Goal: Communication & Community: Answer question/provide support

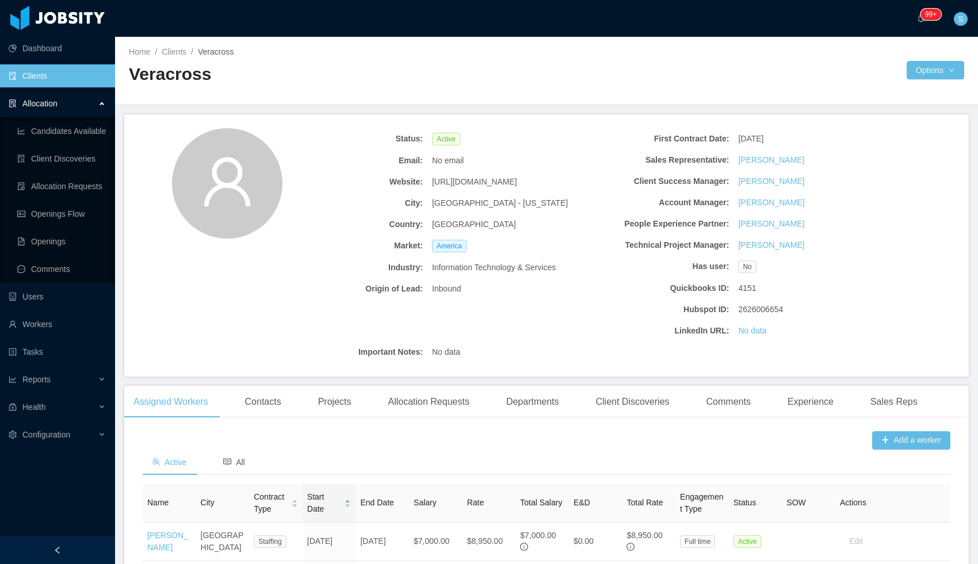
scroll to position [302, 0]
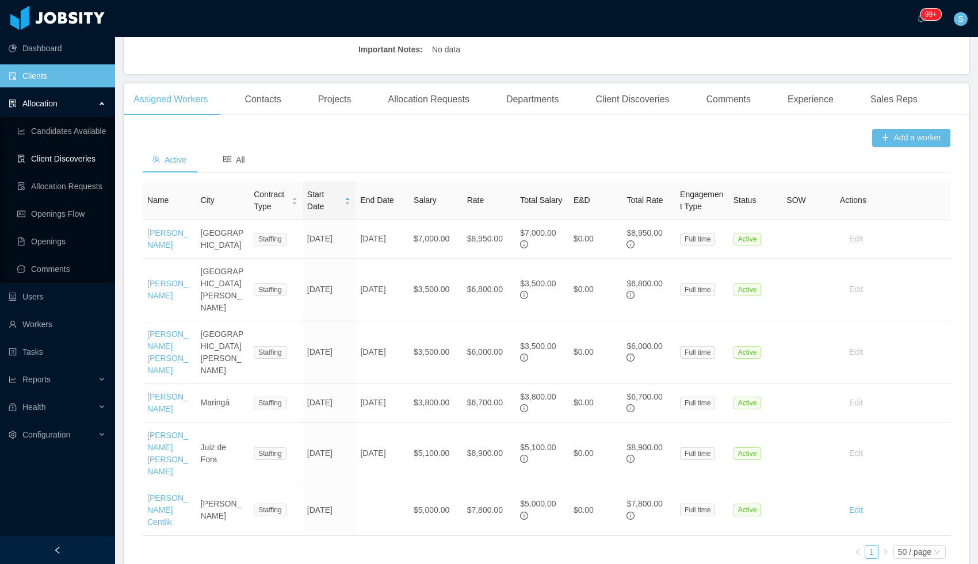
click at [69, 162] on link "Client Discoveries" at bounding box center [61, 158] width 89 height 23
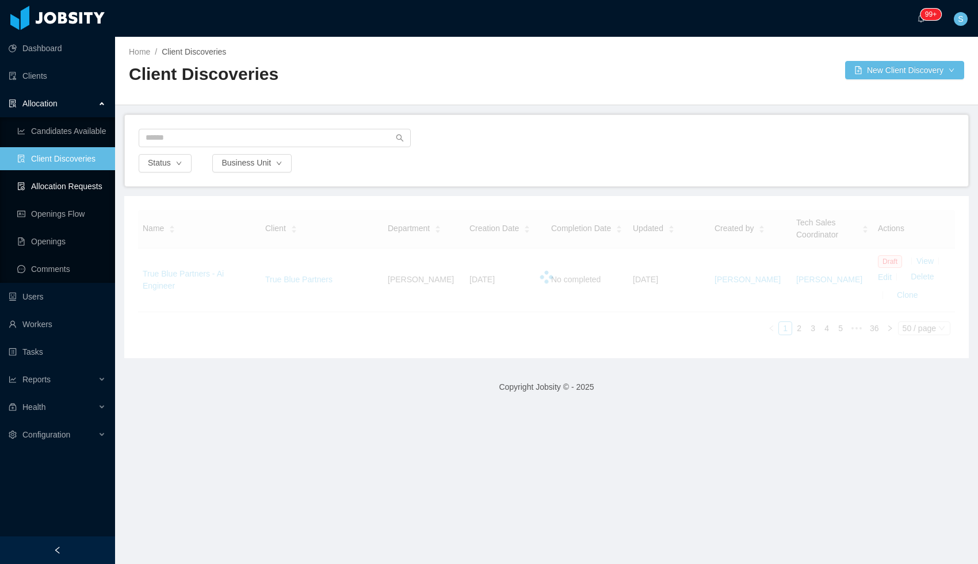
click at [68, 184] on link "Allocation Requests" at bounding box center [61, 186] width 89 height 23
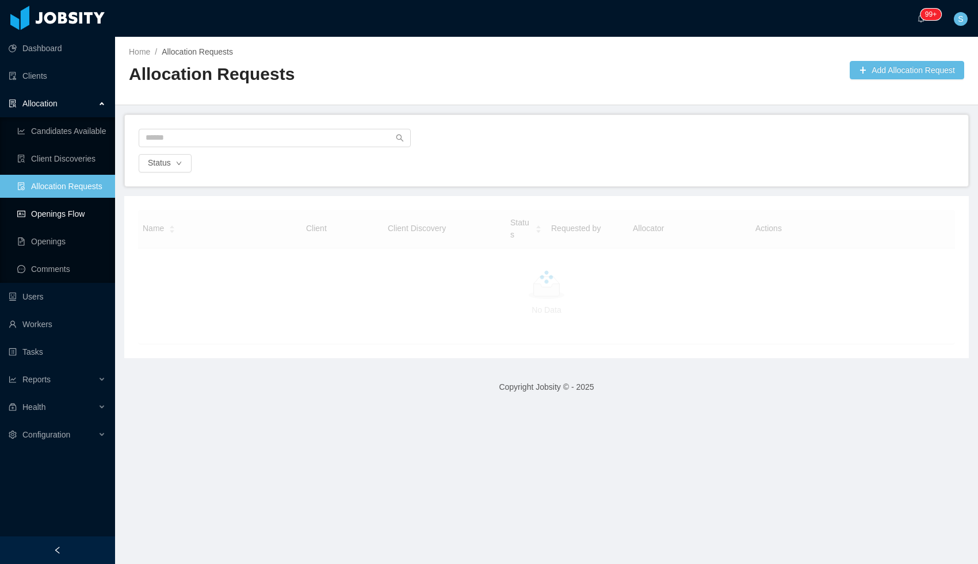
click at [61, 218] on link "Openings Flow" at bounding box center [61, 213] width 89 height 23
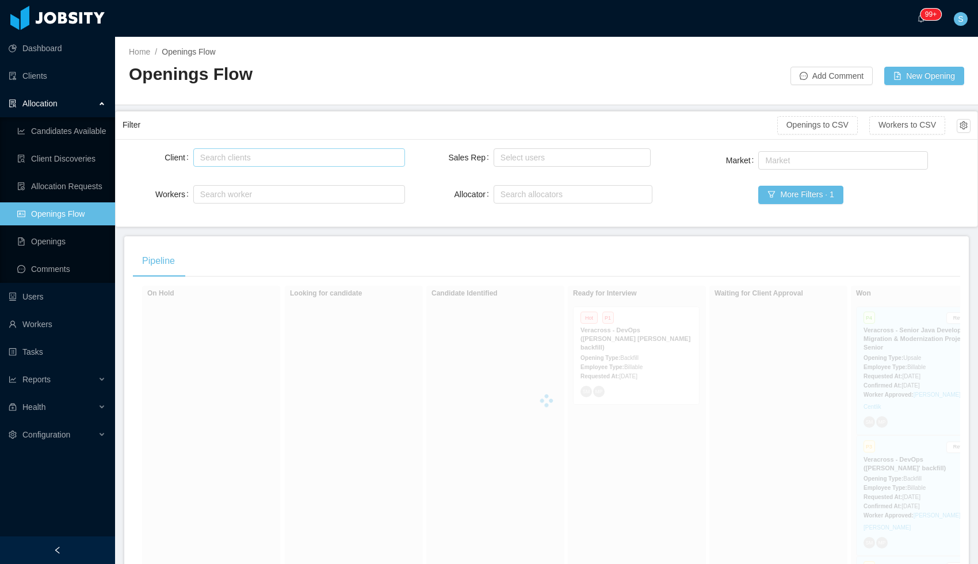
click at [263, 153] on div "Search clients" at bounding box center [296, 158] width 193 height 12
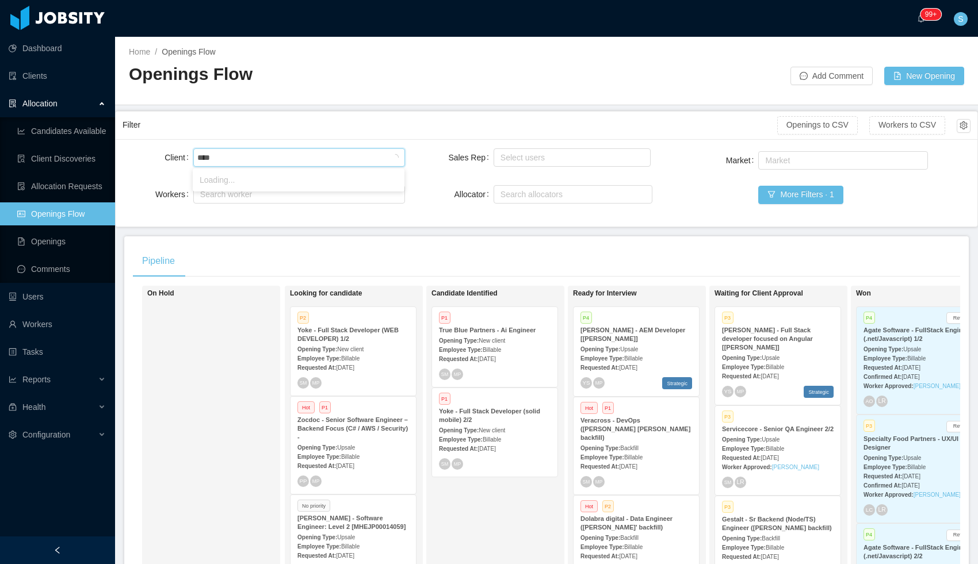
type input "*****"
click at [198, 183] on li "GridX, Inc." at bounding box center [299, 180] width 212 height 18
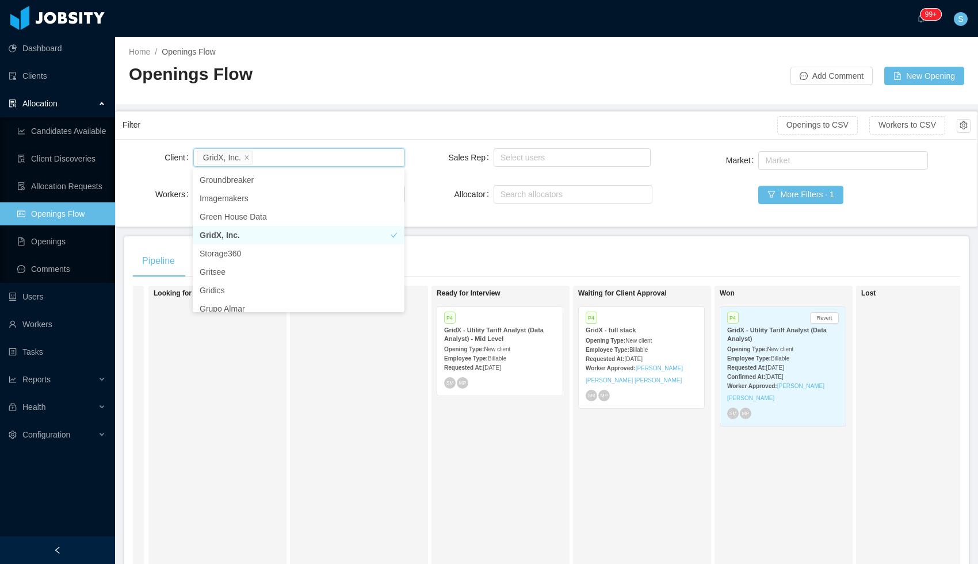
scroll to position [0, 139]
click at [673, 357] on div "Requested At: [DATE]" at bounding box center [639, 359] width 112 height 12
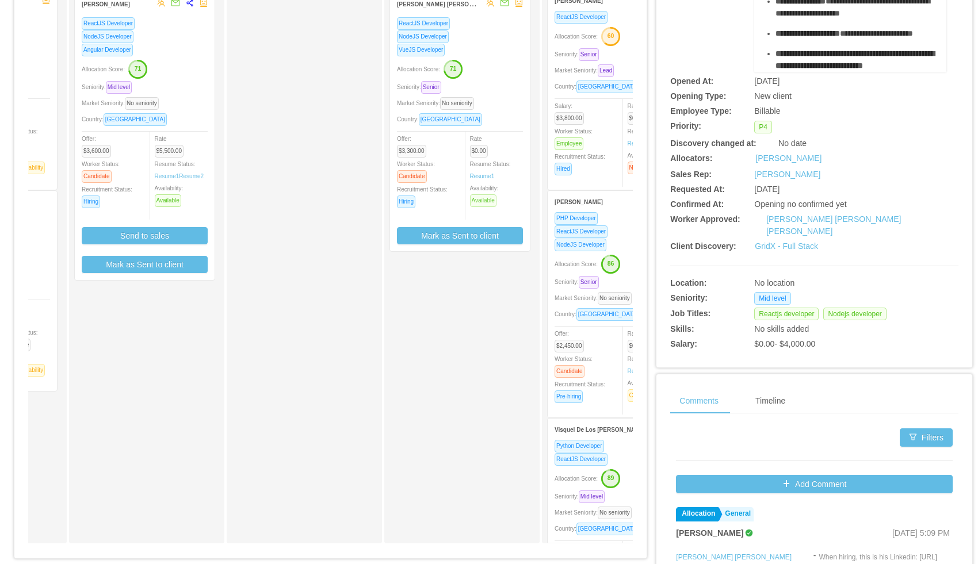
scroll to position [113, 0]
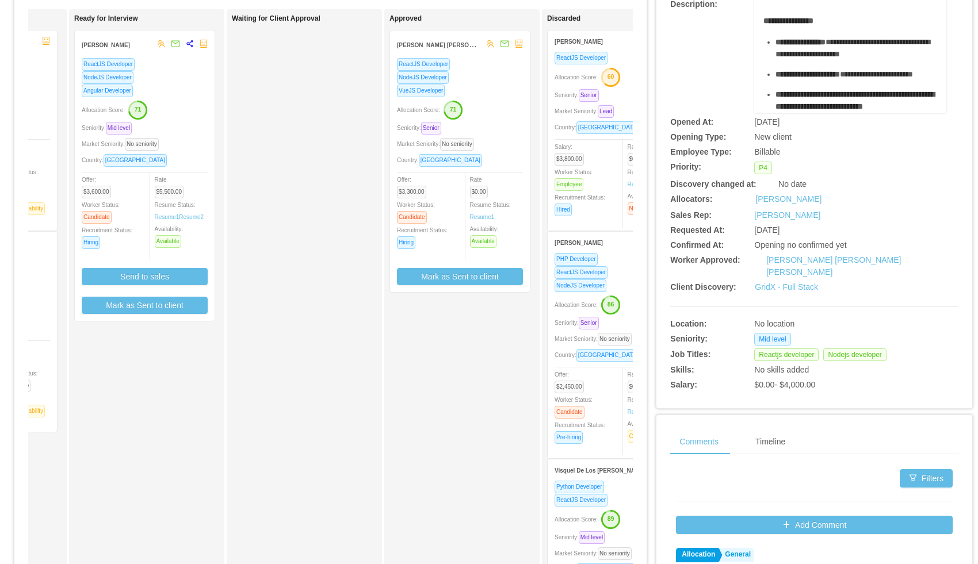
click at [490, 89] on div "VueJS Developer" at bounding box center [460, 90] width 126 height 13
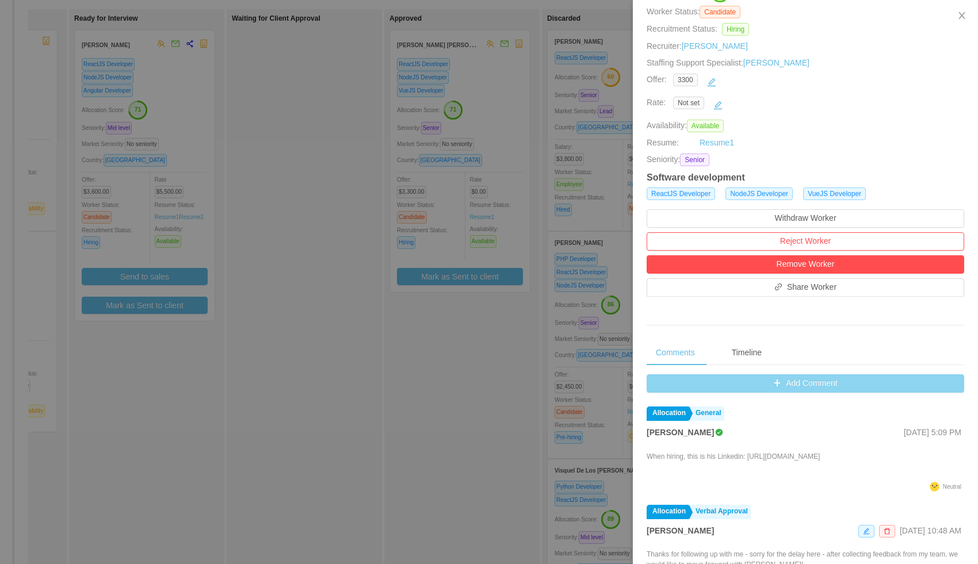
scroll to position [166, 0]
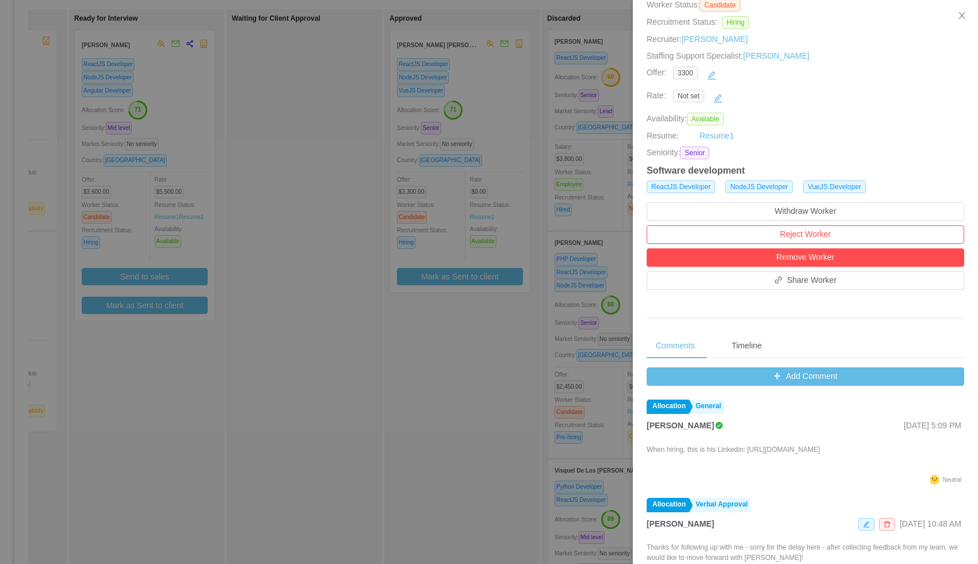
click at [463, 331] on div at bounding box center [489, 282] width 978 height 564
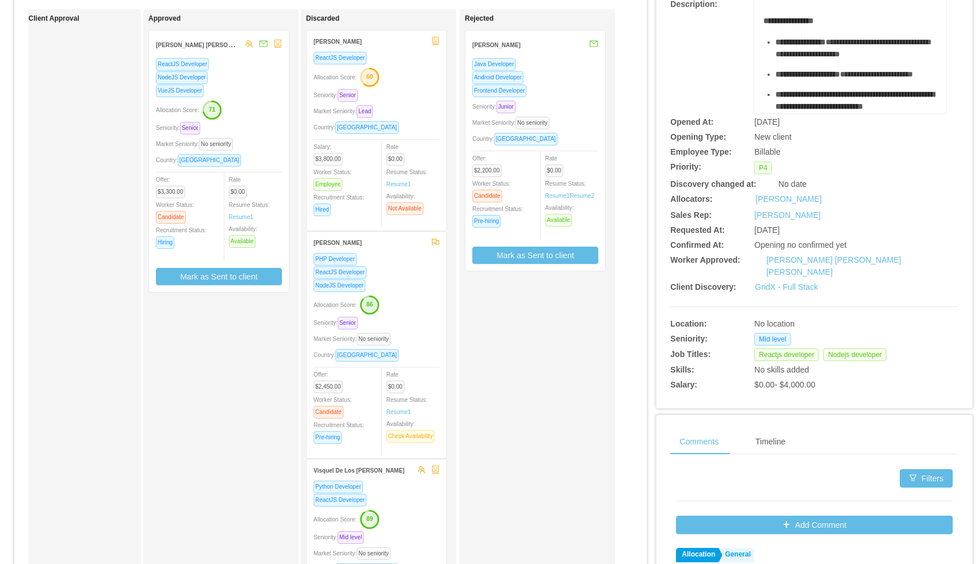
scroll to position [0, 0]
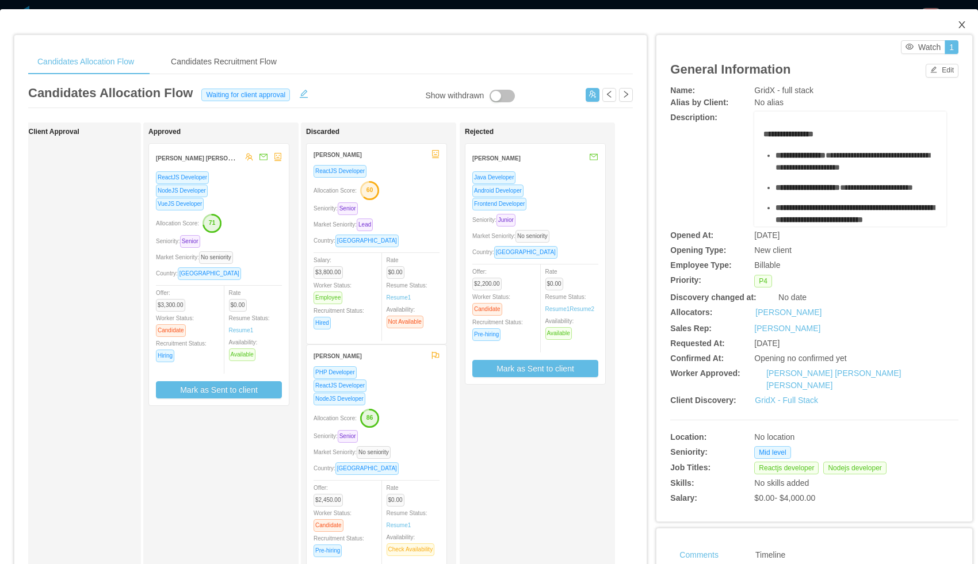
click at [964, 25] on icon "icon: close" at bounding box center [961, 24] width 9 height 9
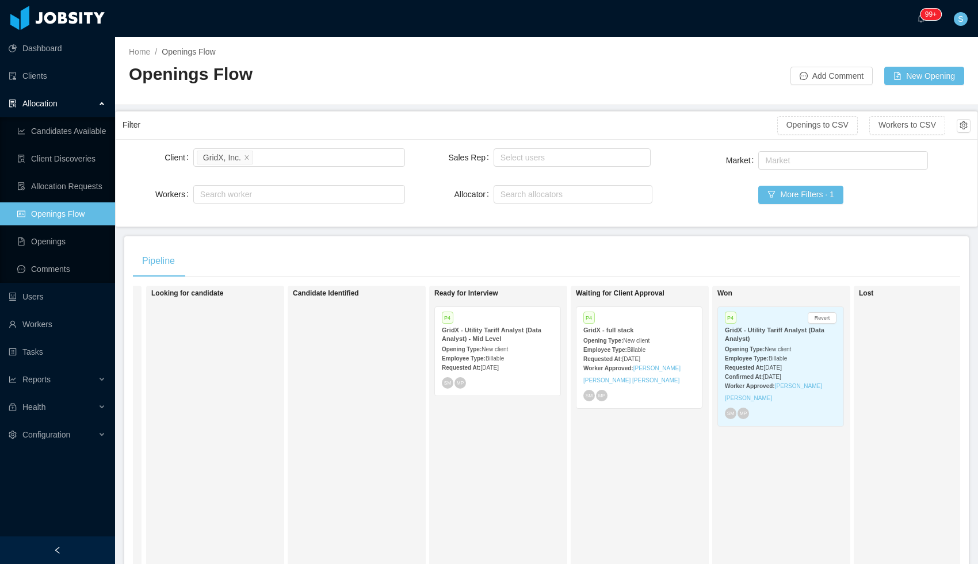
click at [772, 398] on div "Worker Approved: [PERSON_NAME] [PERSON_NAME]" at bounding box center [781, 392] width 112 height 24
click at [777, 381] on div "Worker Approved: [PERSON_NAME] [PERSON_NAME]" at bounding box center [781, 392] width 112 height 24
click at [791, 346] on span "New client" at bounding box center [777, 349] width 26 height 6
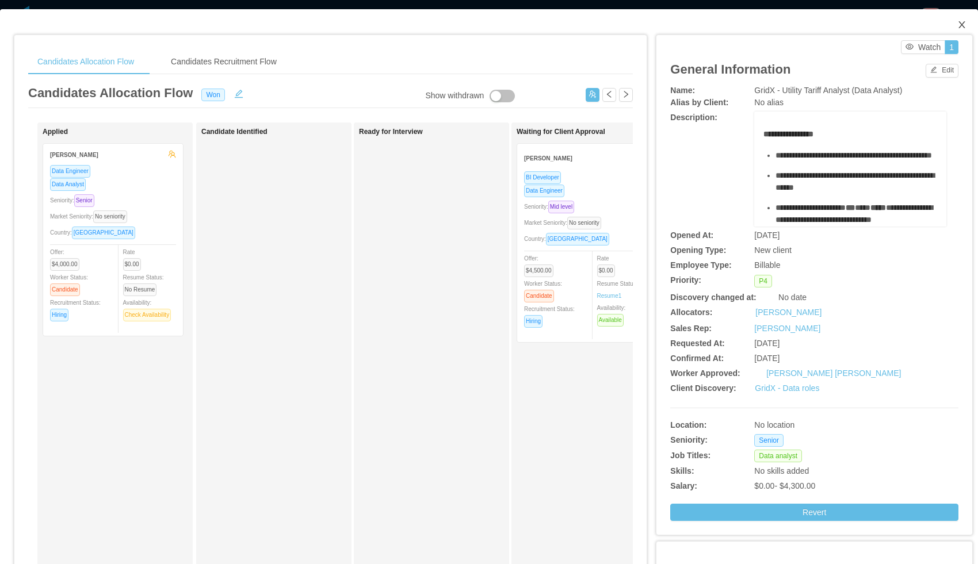
click at [962, 22] on icon "icon: close" at bounding box center [961, 24] width 9 height 9
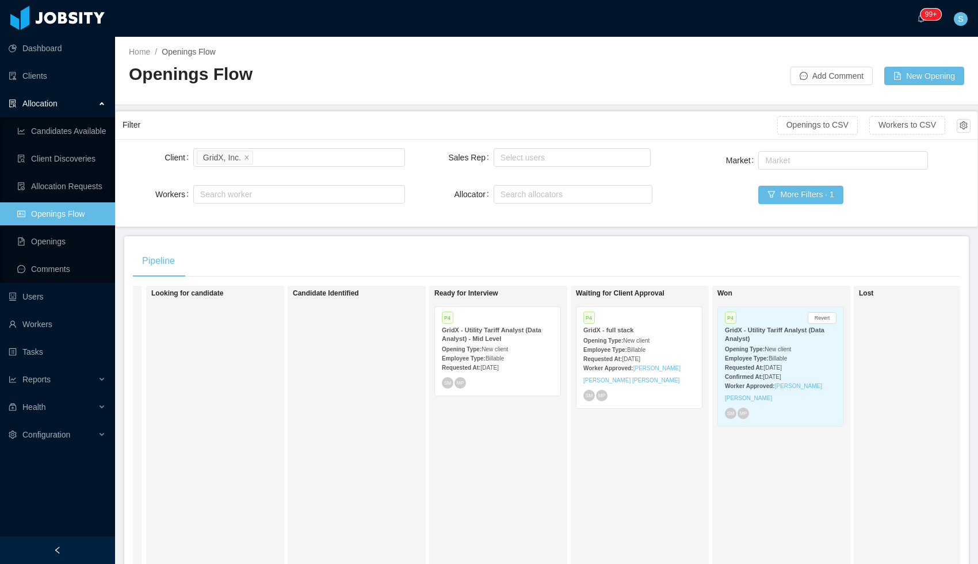
click at [656, 374] on div "Worker Approved: [PERSON_NAME] [PERSON_NAME] [PERSON_NAME]" at bounding box center [639, 374] width 112 height 24
click at [624, 327] on strong "GridX - full stack" at bounding box center [608, 330] width 50 height 7
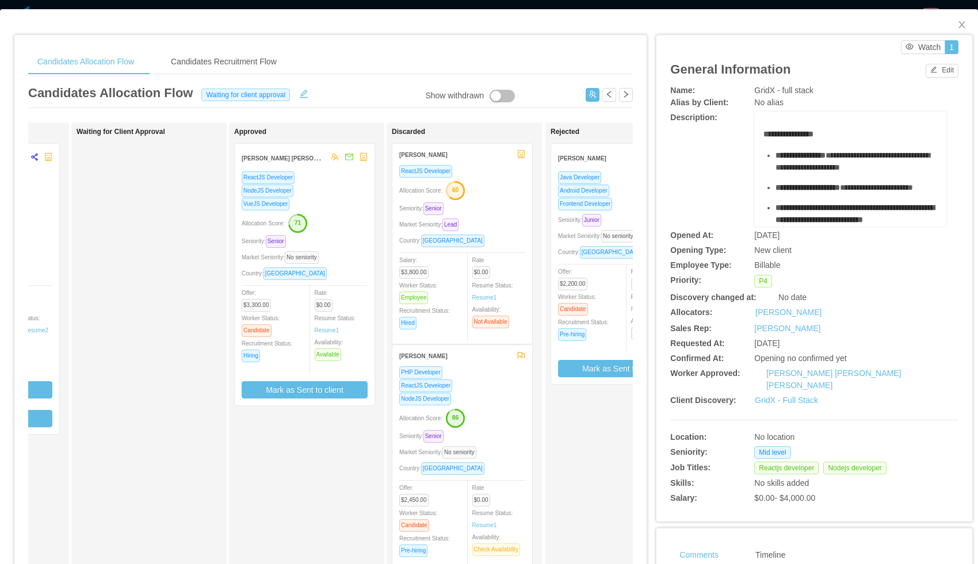
scroll to position [0, 453]
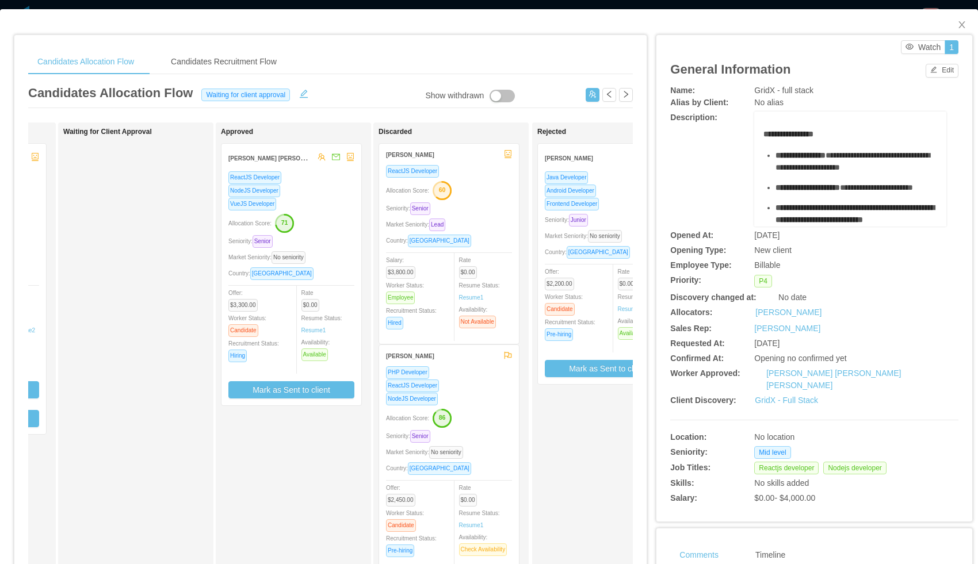
click at [332, 218] on div "Allocation Score: 71" at bounding box center [291, 222] width 126 height 18
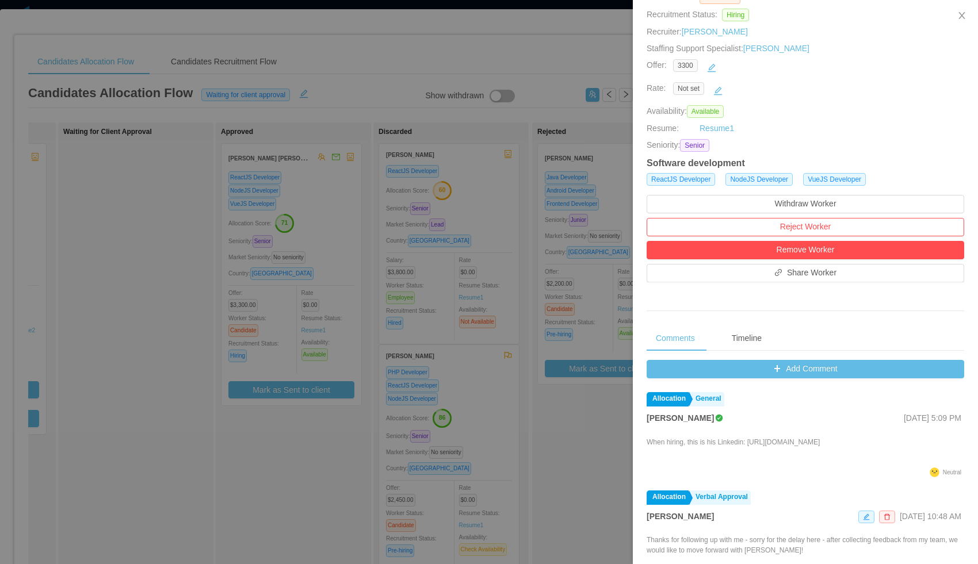
scroll to position [177, 0]
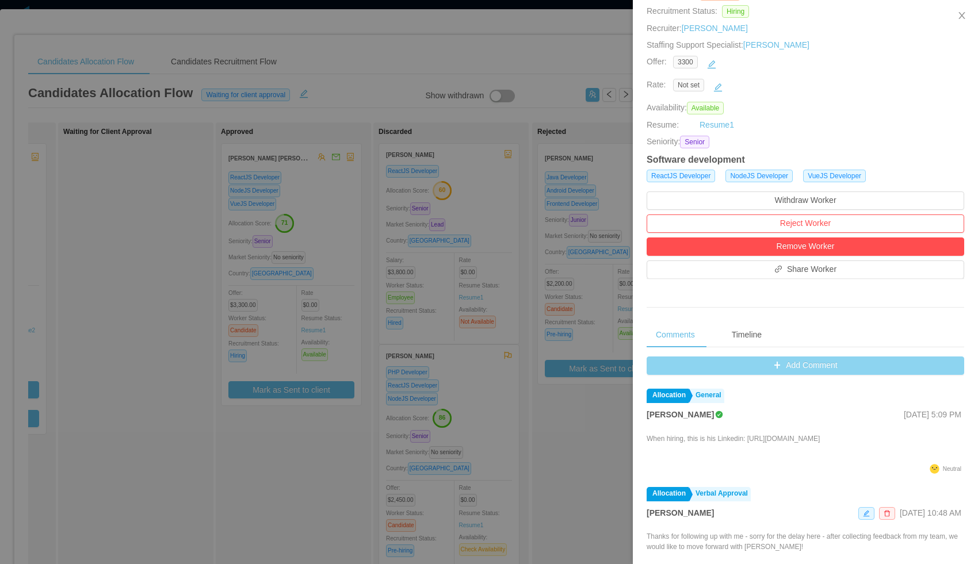
click at [674, 357] on button "Add Comment" at bounding box center [804, 366] width 317 height 18
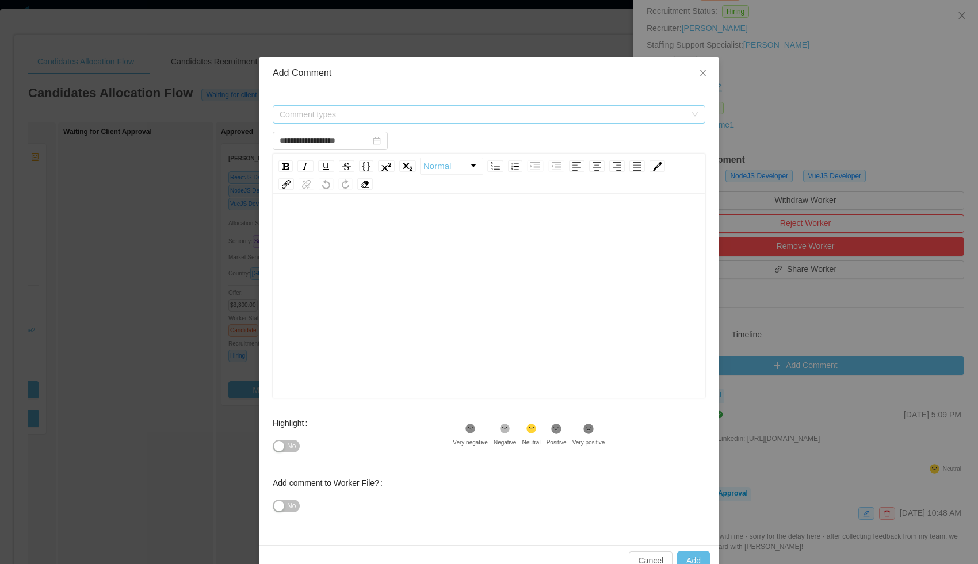
click at [368, 121] on span "Comment types" at bounding box center [484, 114] width 411 height 17
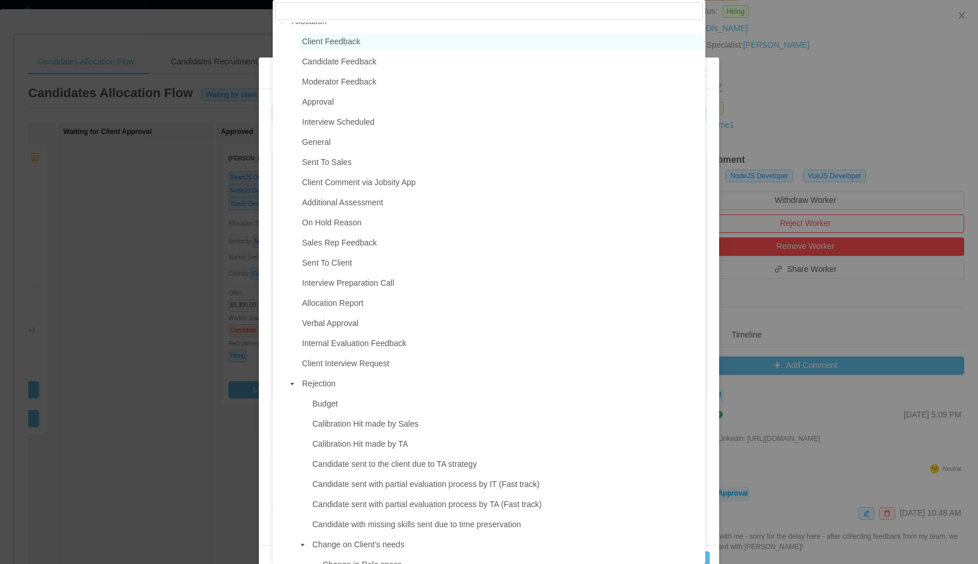
scroll to position [0, 0]
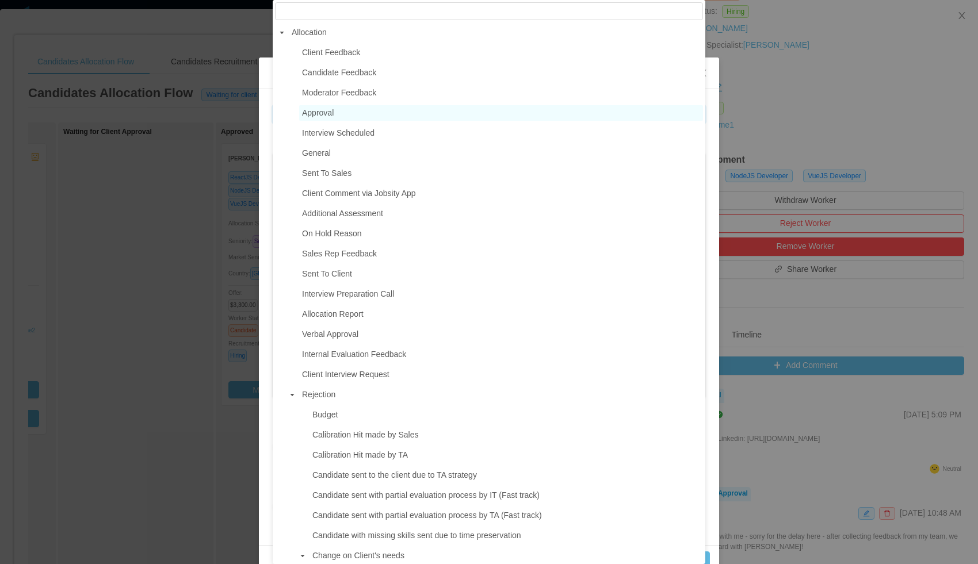
click at [335, 114] on span "Approval" at bounding box center [501, 113] width 404 height 16
type input "**********"
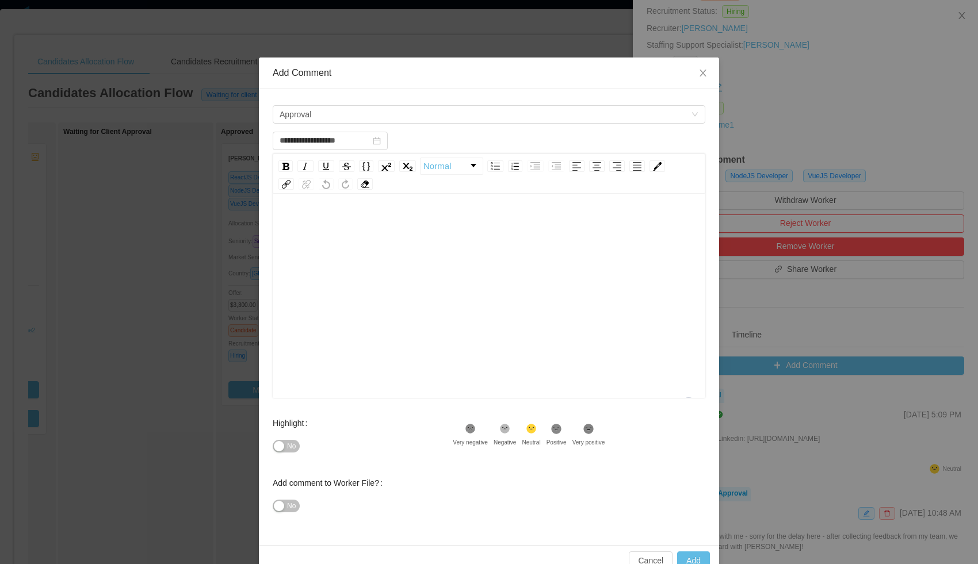
click at [340, 216] on div "To enrich screen reader interactions, please activate Accessibility in Grammarl…" at bounding box center [489, 224] width 415 height 23
click at [660, 224] on div "**********" at bounding box center [489, 224] width 415 height 23
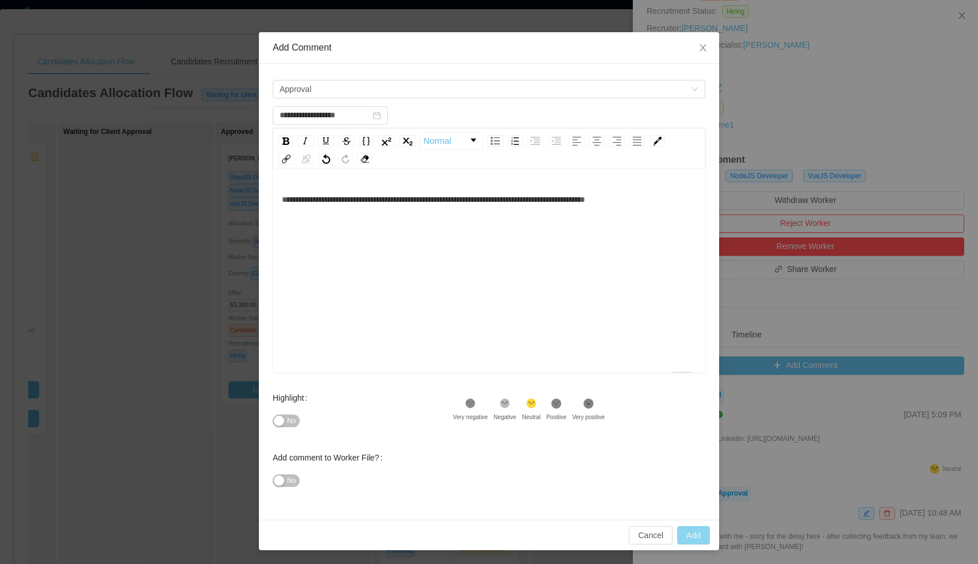
click at [700, 532] on button "Add" at bounding box center [693, 535] width 33 height 18
type input "**********"
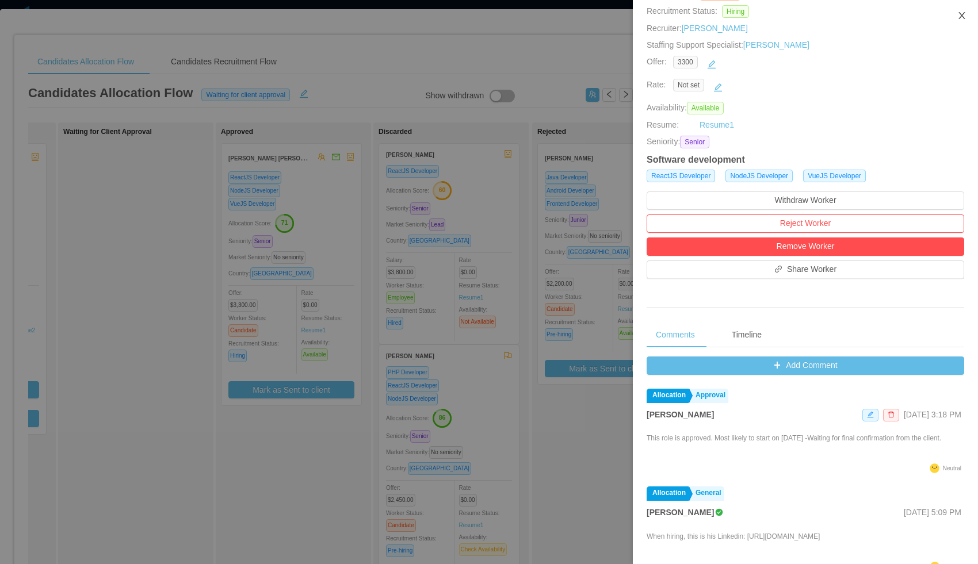
click at [962, 12] on icon "icon: close" at bounding box center [961, 15] width 9 height 9
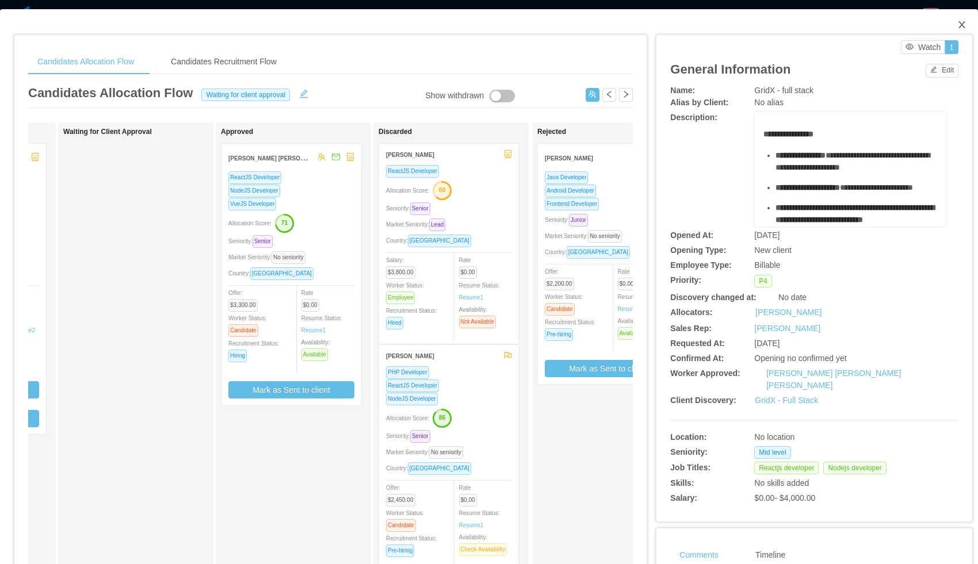
click at [966, 26] on span "Close" at bounding box center [961, 25] width 32 height 32
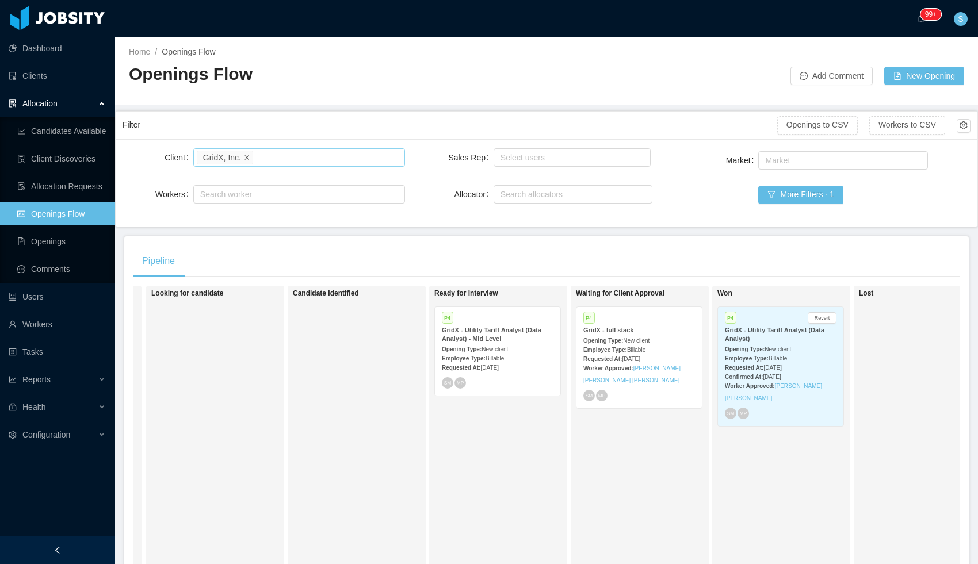
click at [248, 152] on span at bounding box center [247, 157] width 6 height 10
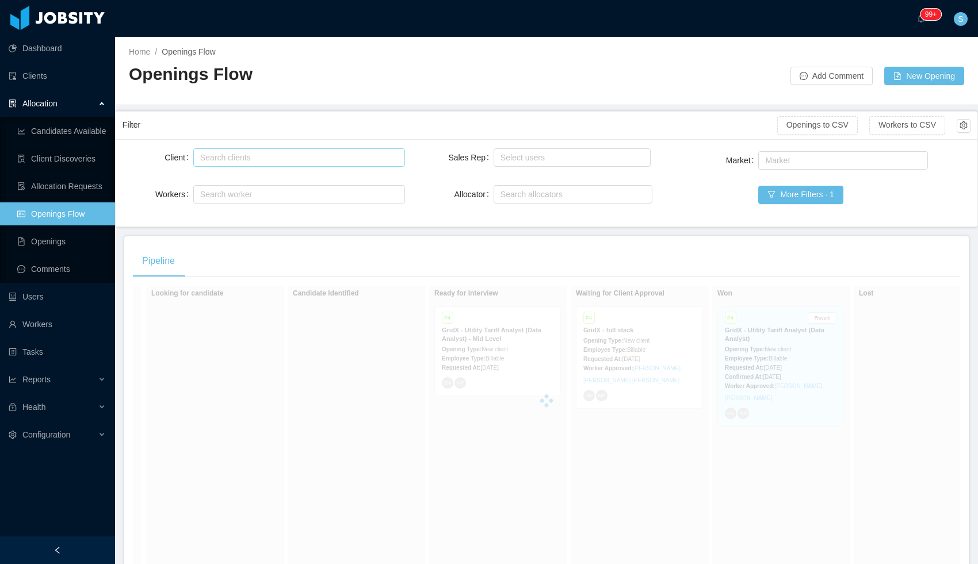
click at [251, 155] on div "Search clients" at bounding box center [296, 158] width 193 height 12
type input "****"
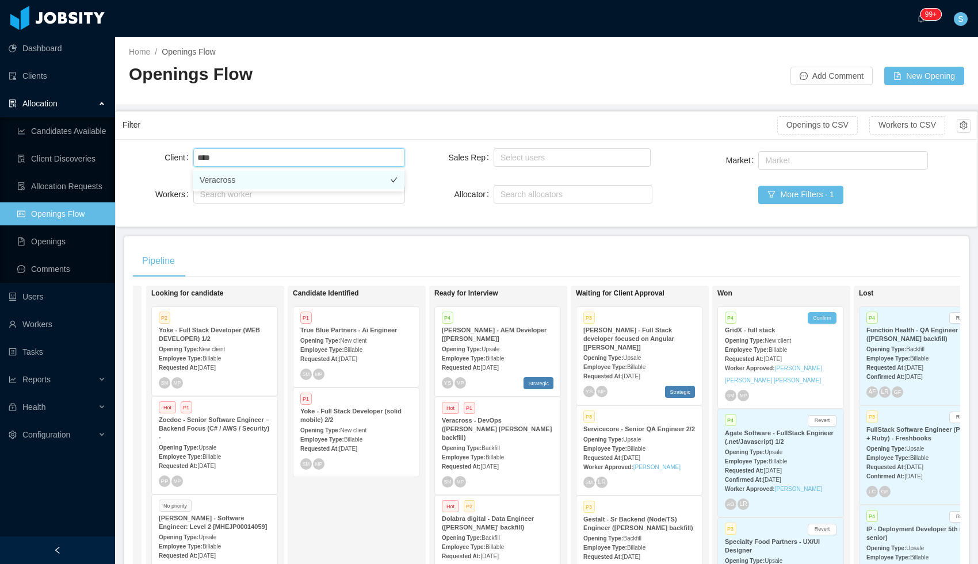
drag, startPoint x: 226, startPoint y: 181, endPoint x: 277, endPoint y: 183, distance: 51.2
click at [226, 181] on li "Veracross" at bounding box center [299, 180] width 212 height 18
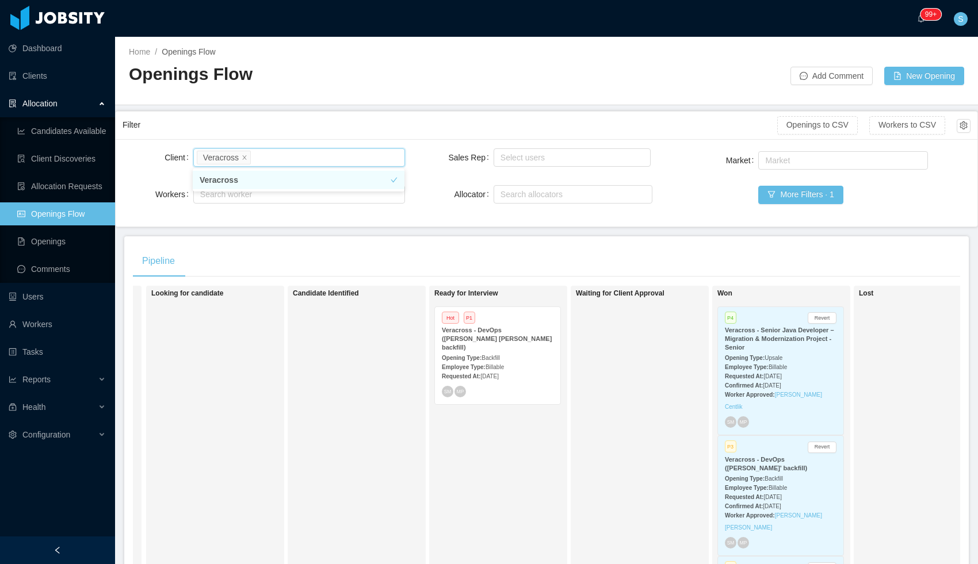
click at [485, 364] on strong "Employee Type:" at bounding box center [464, 367] width 44 height 6
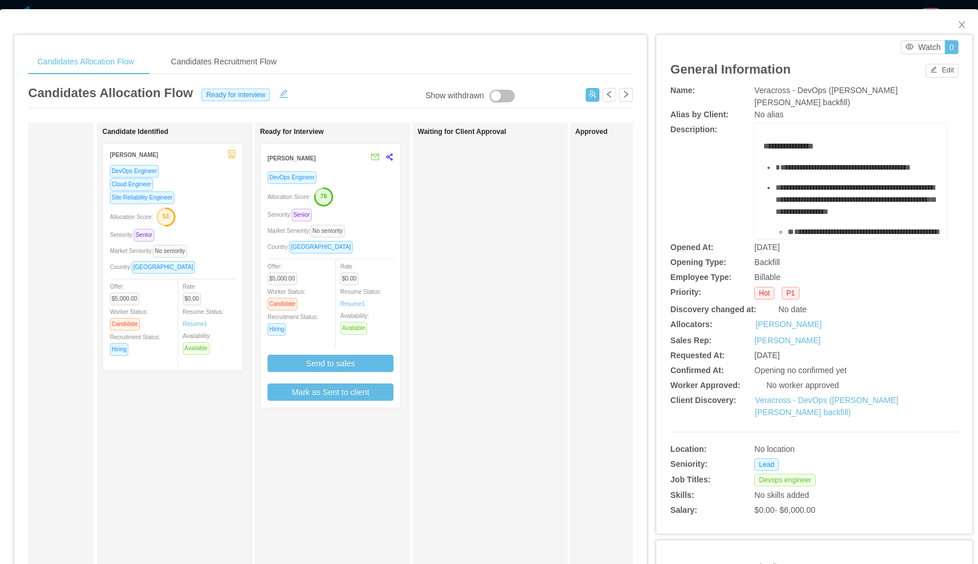
scroll to position [0, 22]
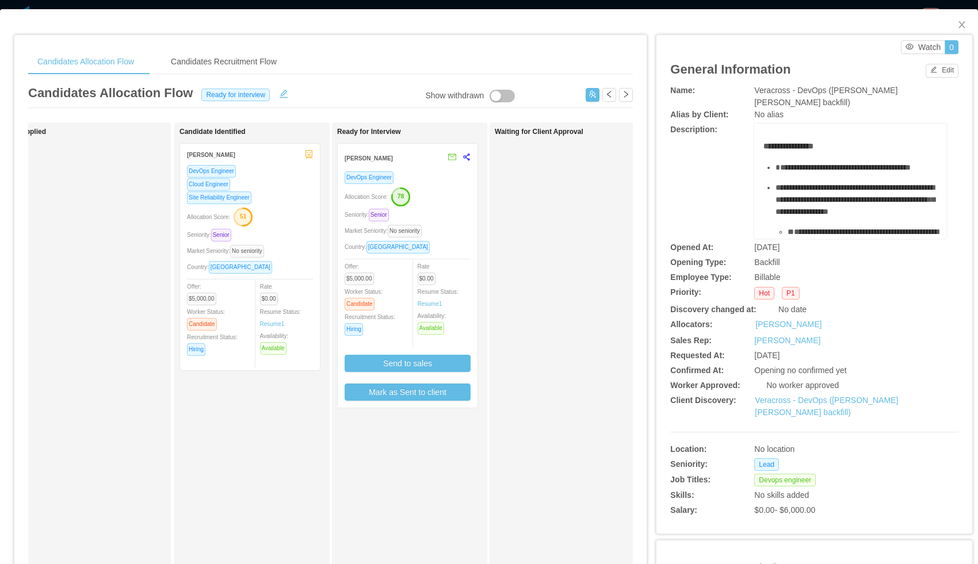
click at [433, 188] on div "Allocation Score: 78" at bounding box center [407, 196] width 126 height 18
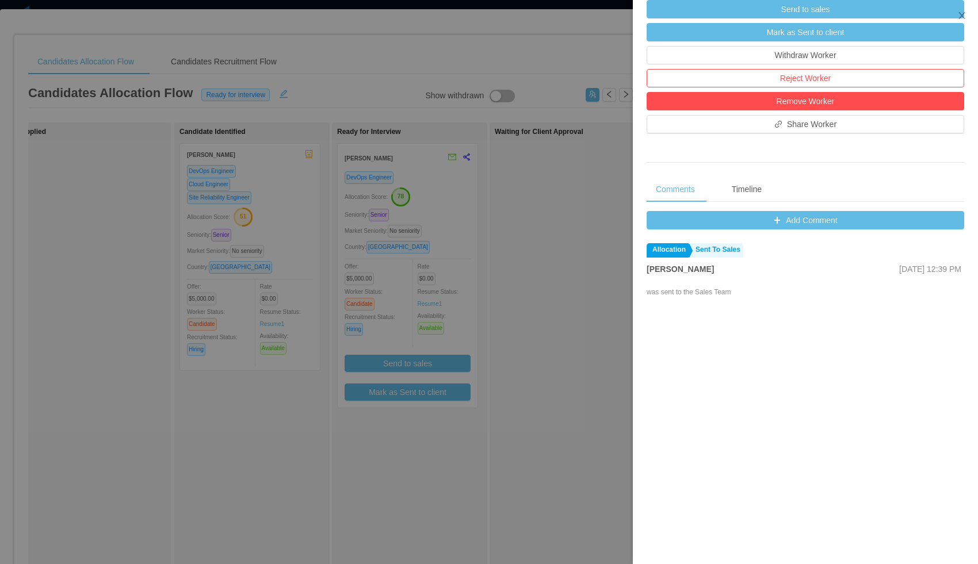
scroll to position [351, 0]
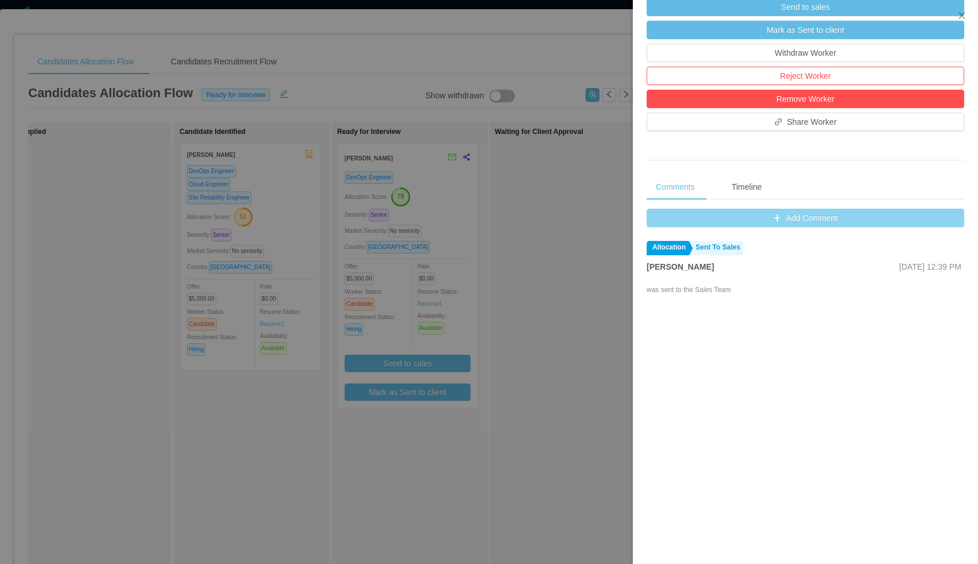
click at [803, 222] on button "Add Comment" at bounding box center [804, 218] width 317 height 18
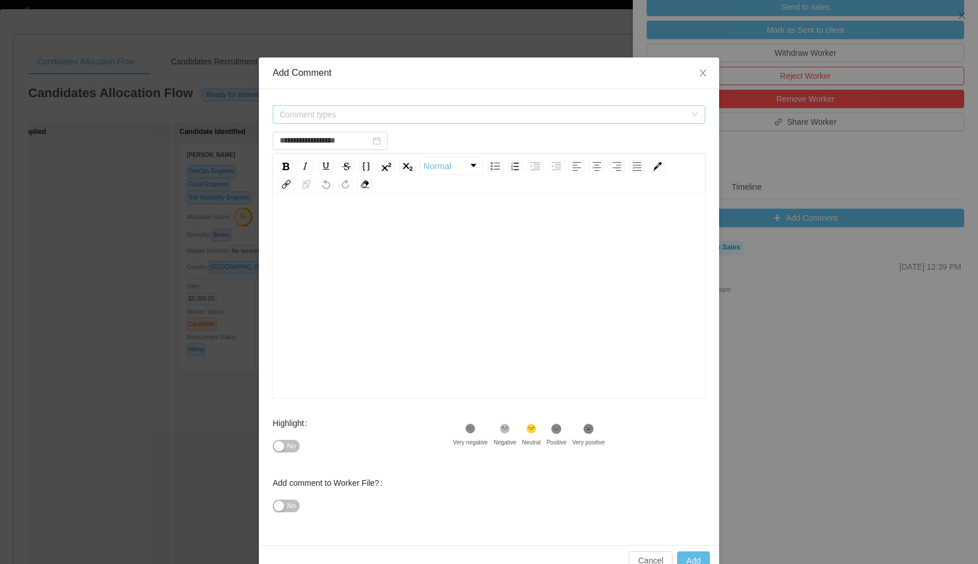
click at [355, 113] on span "Comment types" at bounding box center [482, 115] width 406 height 12
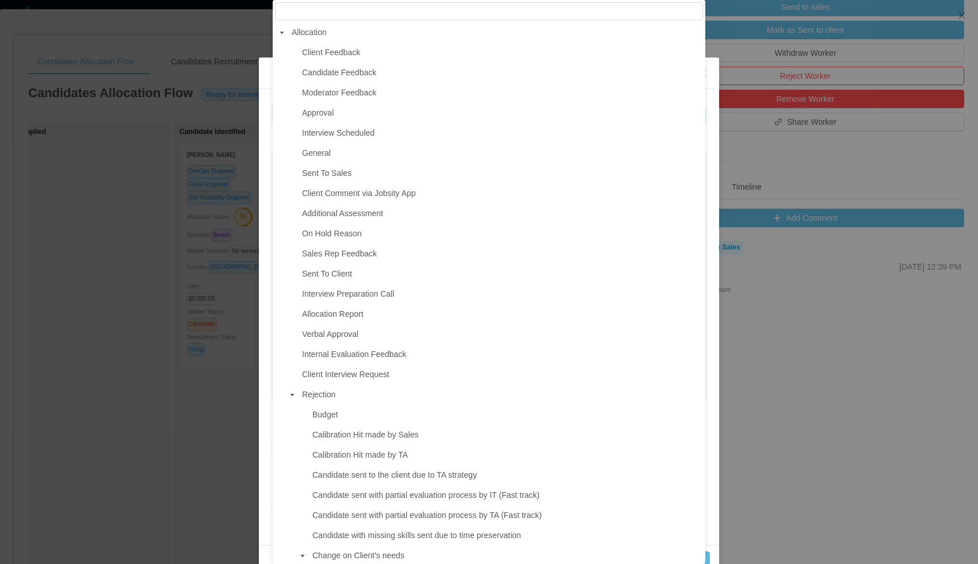
drag, startPoint x: 320, startPoint y: 56, endPoint x: 314, endPoint y: 63, distance: 9.4
click at [320, 56] on span "Client Feedback" at bounding box center [331, 52] width 58 height 9
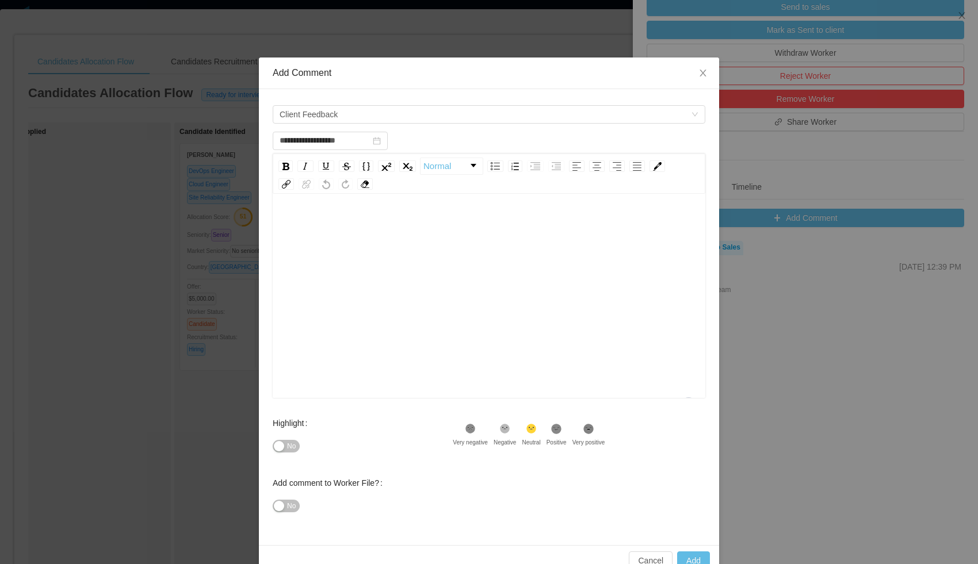
click at [324, 235] on div "To enrich screen reader interactions, please activate Accessibility in Grammarl…" at bounding box center [489, 224] width 415 height 23
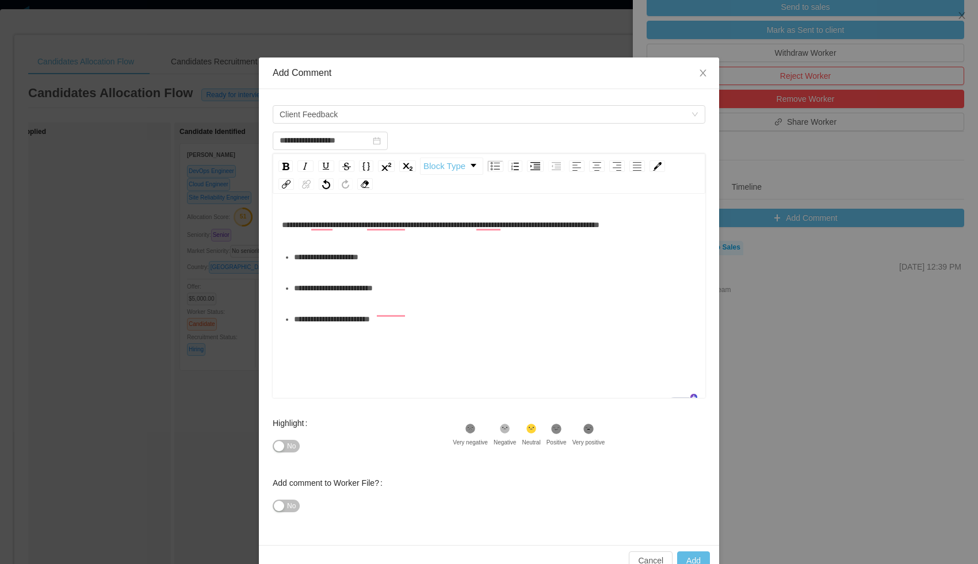
type input "**********"
click at [291, 331] on ul "**********" at bounding box center [489, 288] width 415 height 85
type input "**********"
click at [683, 558] on button "Add" at bounding box center [693, 560] width 33 height 18
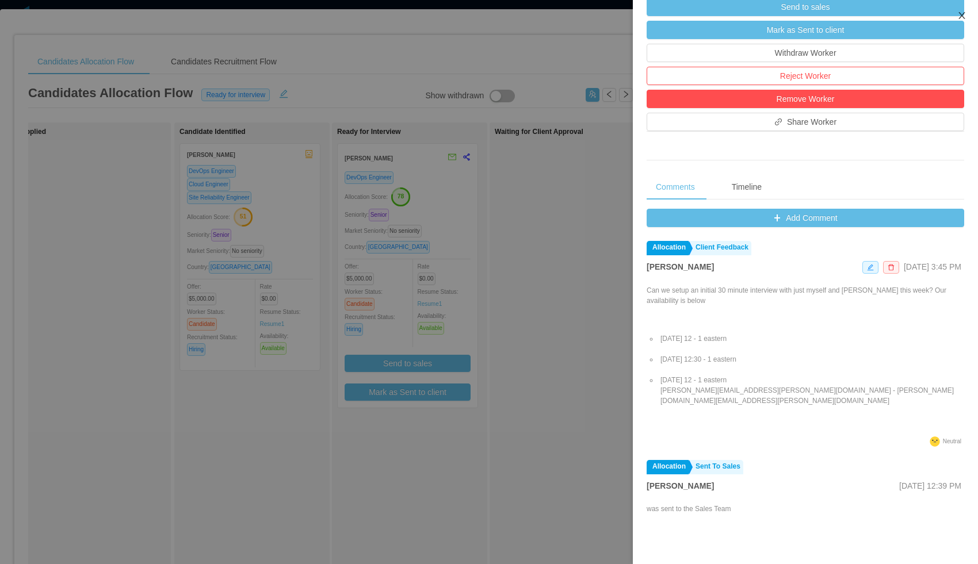
click at [960, 16] on icon "icon: close" at bounding box center [961, 15] width 9 height 9
